Goal: Register for event/course

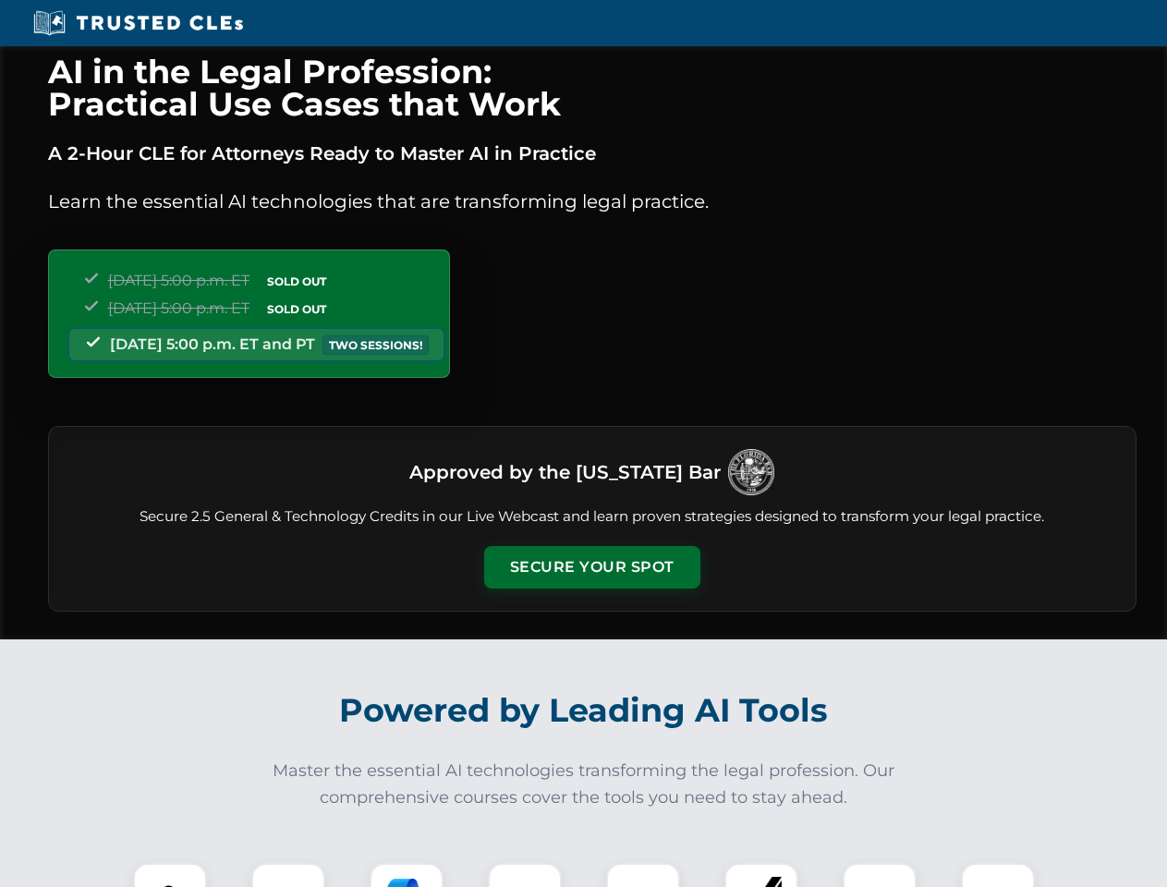
click at [591, 567] on button "Secure Your Spot" at bounding box center [592, 567] width 216 height 43
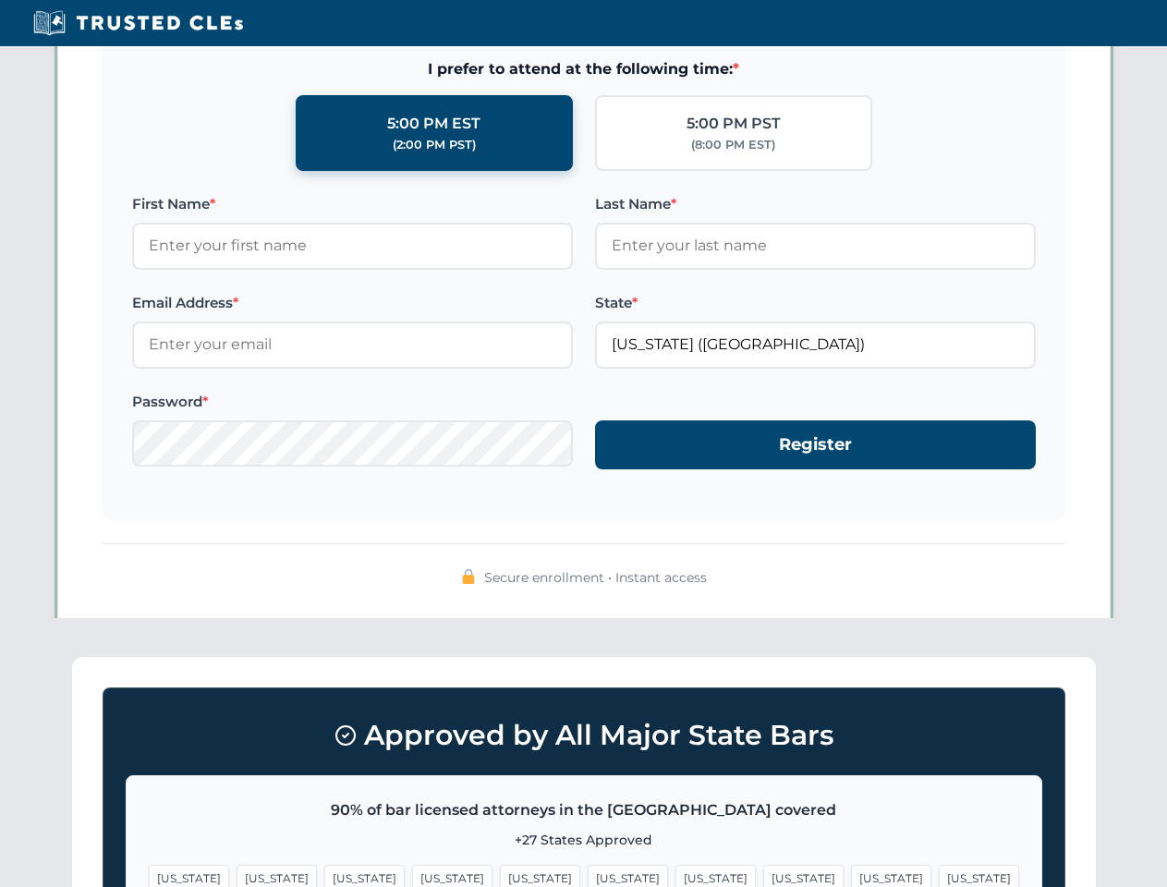
click at [851, 875] on span "[US_STATE]" at bounding box center [891, 878] width 80 height 27
